Goal: Complete application form

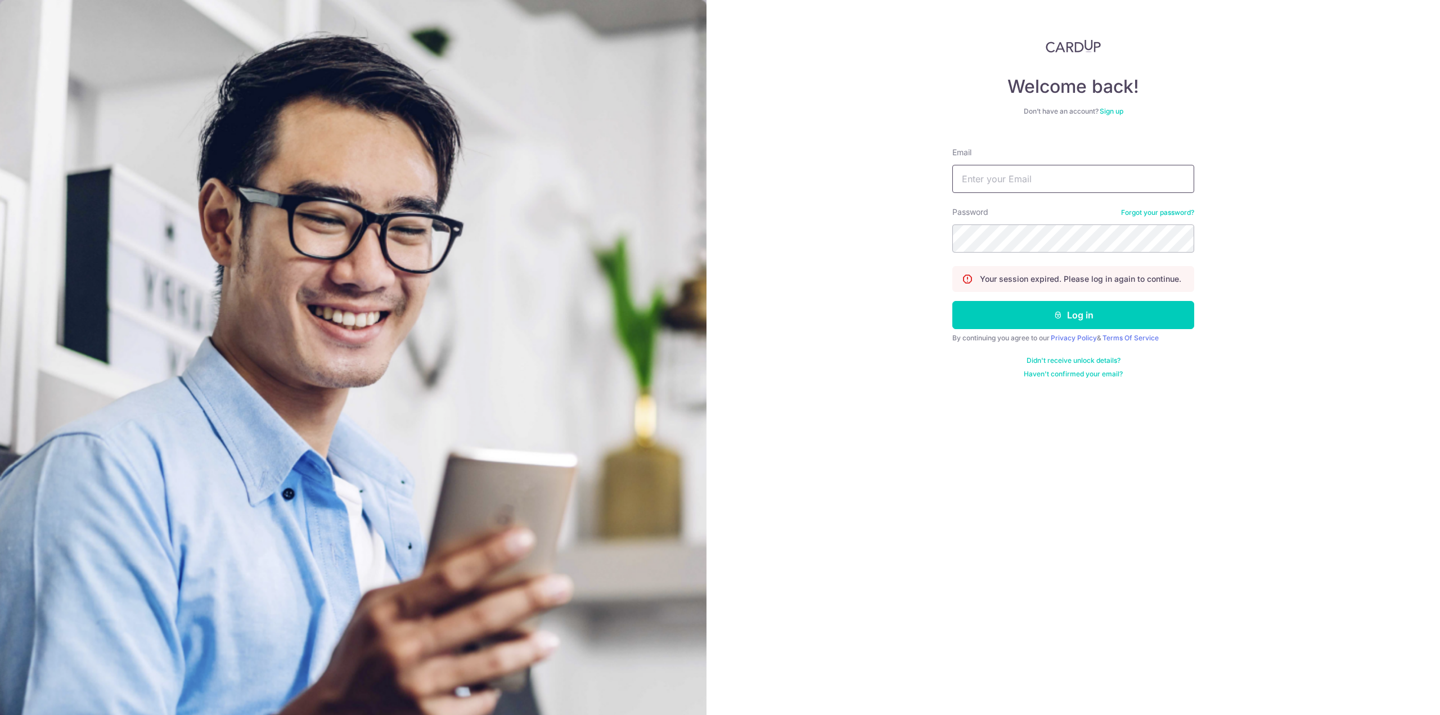
click at [1050, 181] on input "Email" at bounding box center [1073, 179] width 242 height 28
click at [0, 714] on com-1password-button at bounding box center [0, 715] width 0 height 0
type input "[EMAIL_ADDRESS][DOMAIN_NAME]"
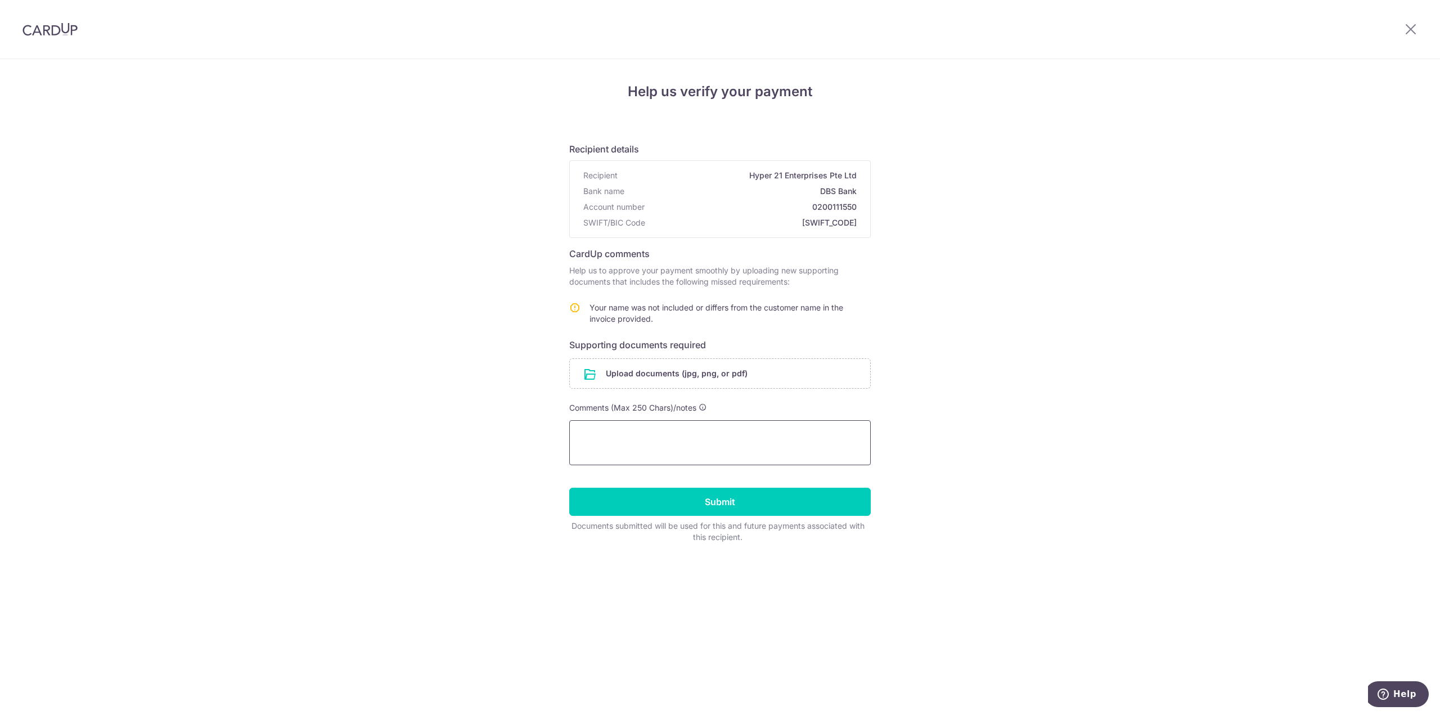
click at [598, 439] on textarea at bounding box center [719, 442] width 301 height 45
type textarea "Paying on behalf of my spouse, attached marriage cert."
click at [729, 373] on input "file" at bounding box center [720, 373] width 300 height 29
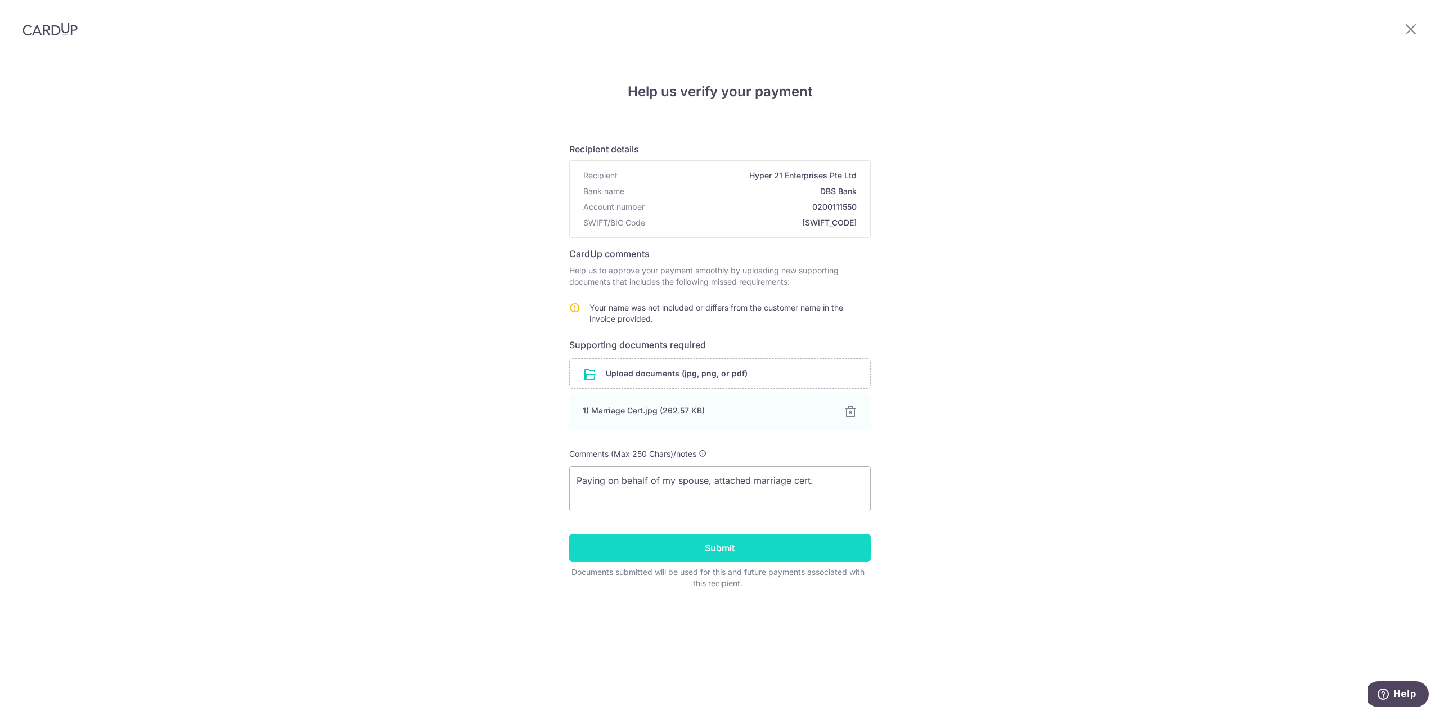
click at [714, 545] on input "Submit" at bounding box center [719, 548] width 301 height 28
